Goal: Navigation & Orientation: Find specific page/section

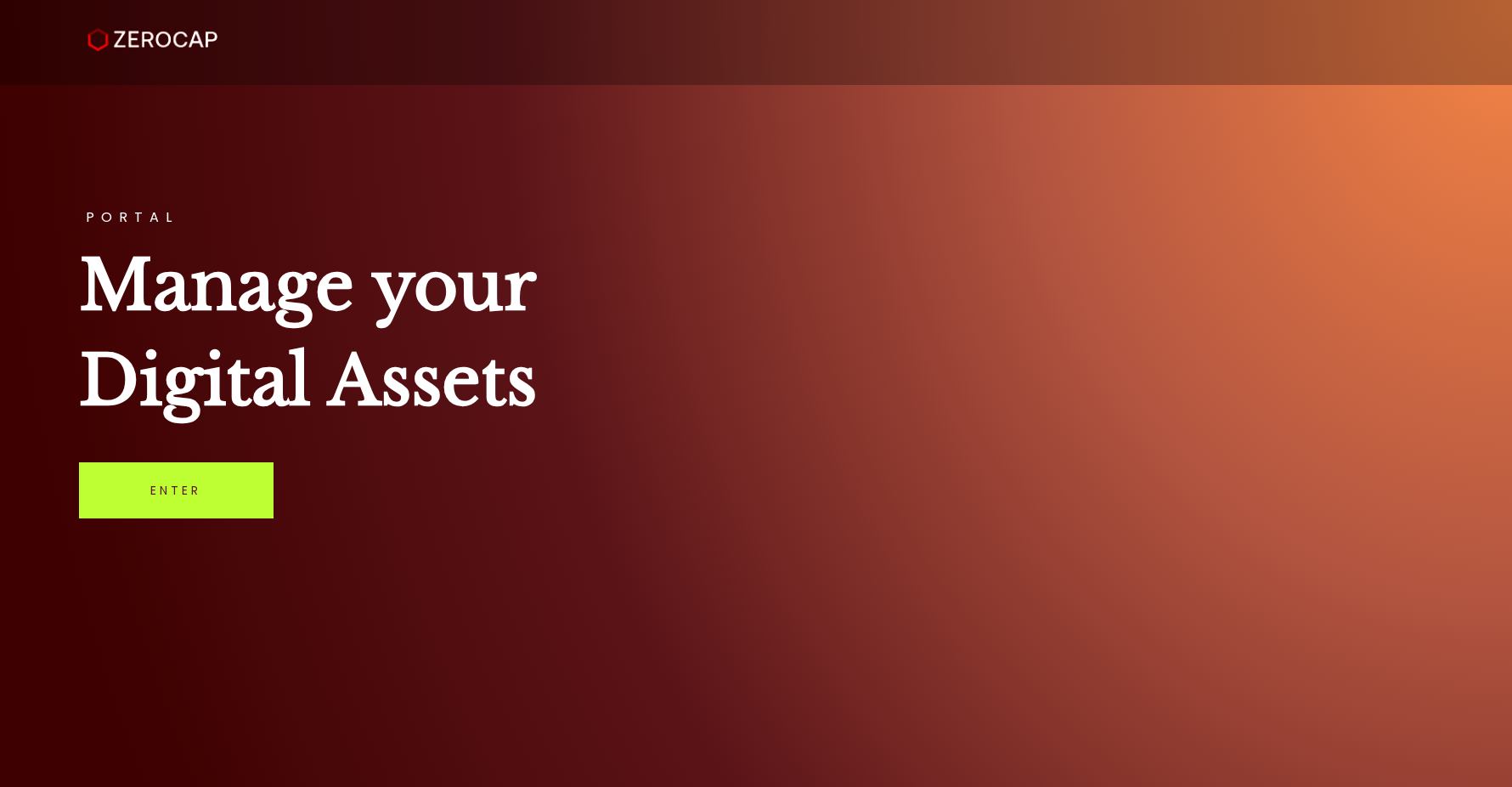
click at [213, 491] on link "Enter" at bounding box center [177, 490] width 195 height 56
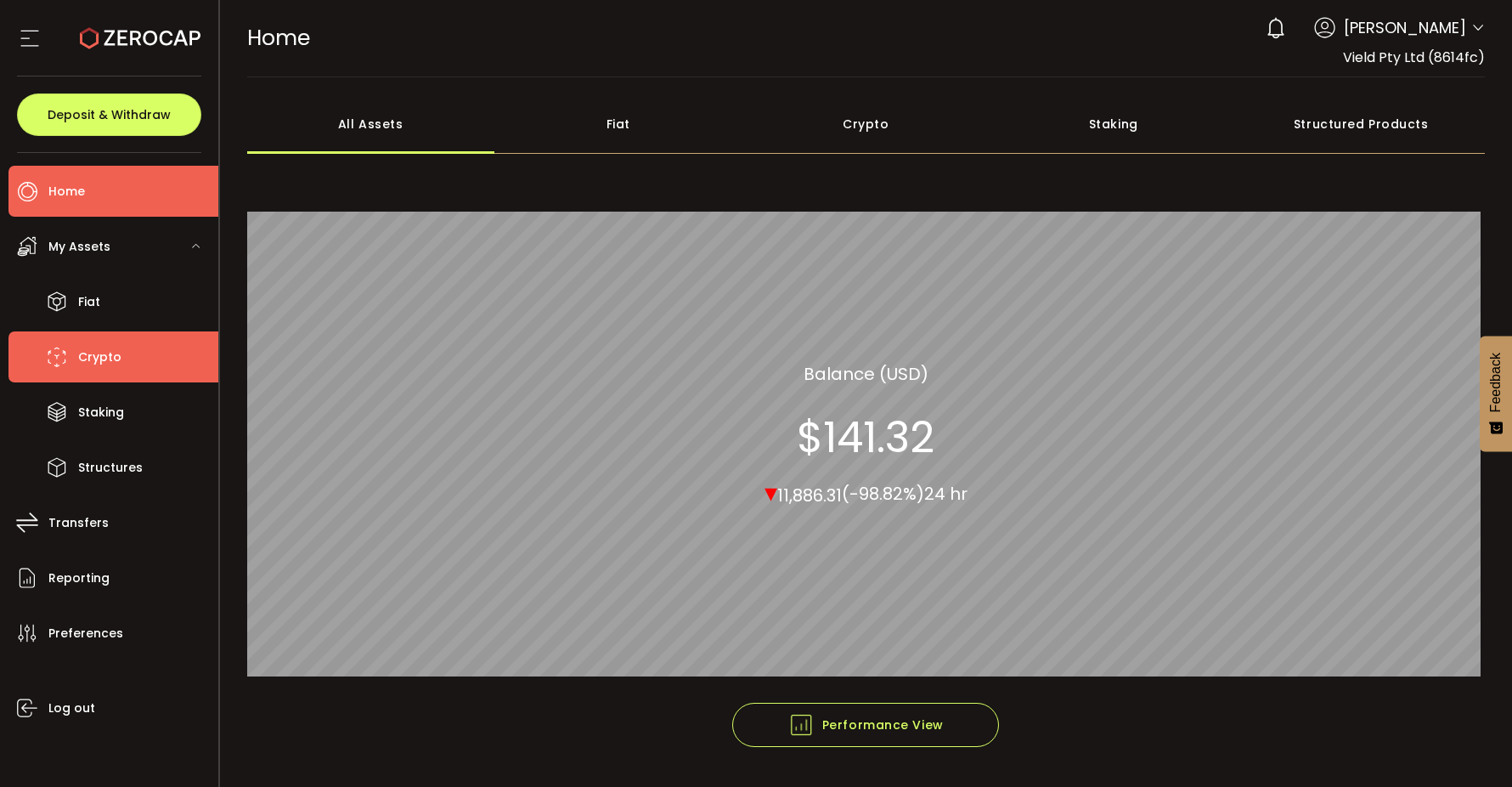
click at [138, 350] on li "Crypto" at bounding box center [114, 356] width 210 height 51
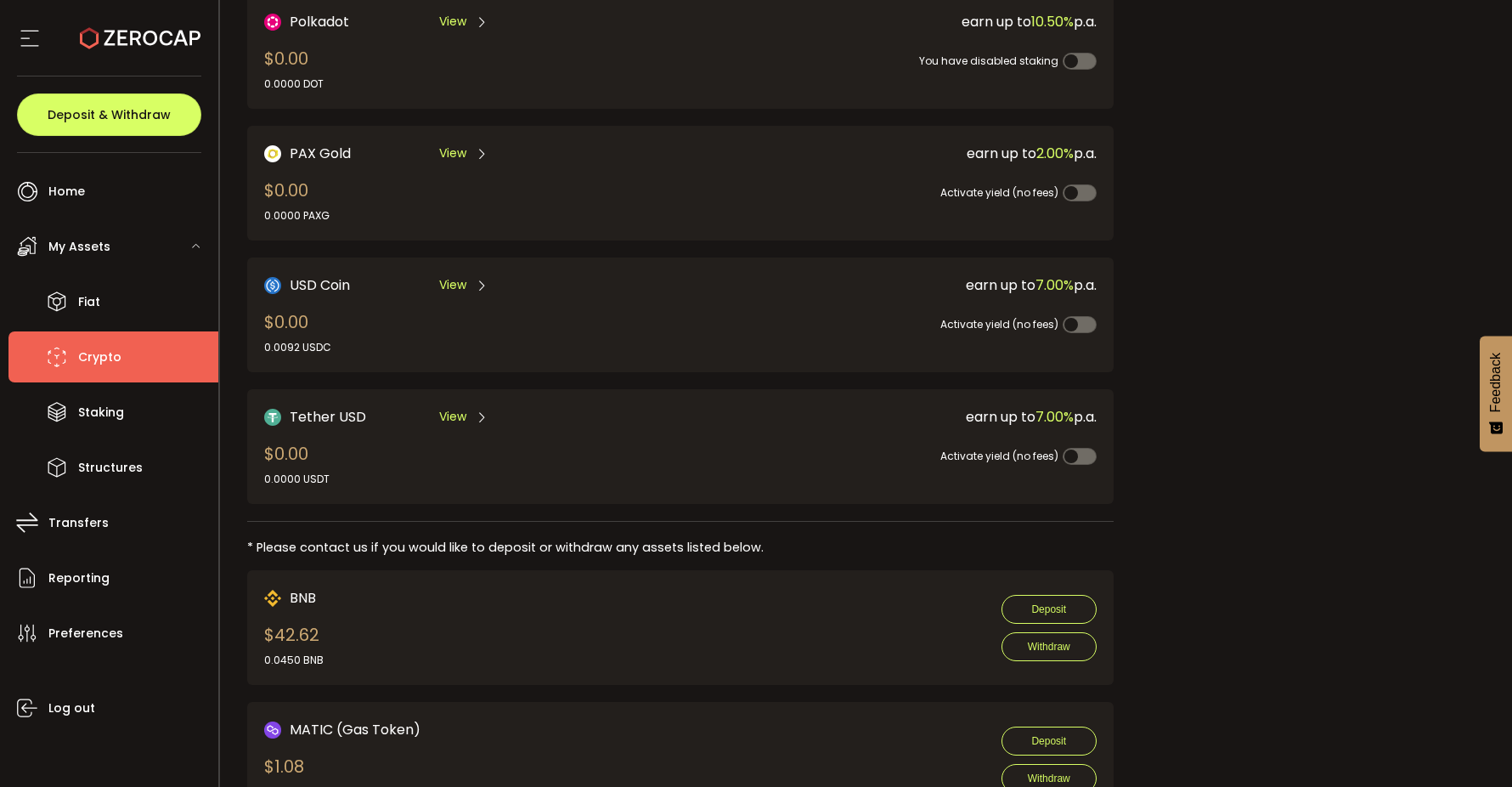
scroll to position [567, 0]
